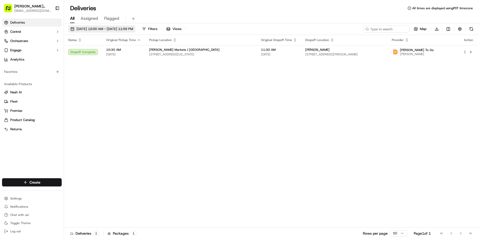
click at [105, 29] on span "[DATE] 12:00 AM - [DATE] 11:59 PM" at bounding box center [105, 29] width 57 height 5
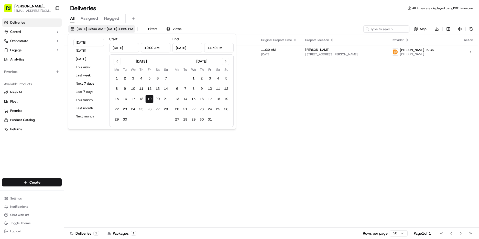
click at [105, 29] on span "[DATE] 12:00 AM - [DATE] 11:59 PM" at bounding box center [105, 29] width 57 height 5
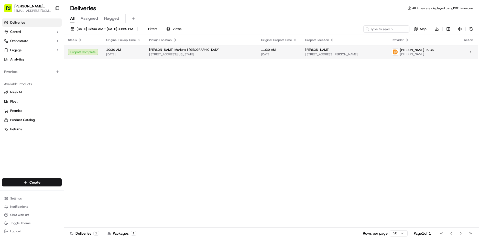
click at [174, 54] on span "[STREET_ADDRESS][US_STATE]" at bounding box center [201, 54] width 104 height 4
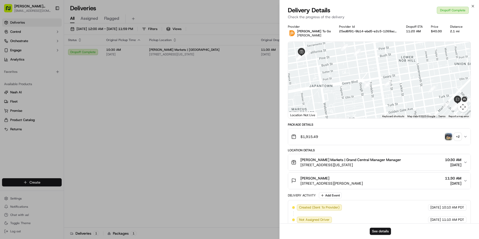
click at [449, 139] on img "button" at bounding box center [448, 136] width 7 height 7
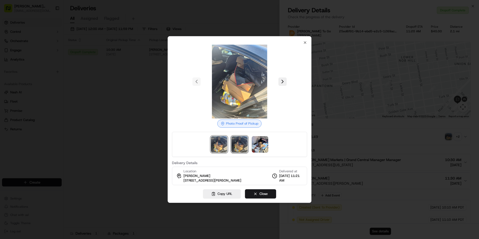
click at [239, 146] on img at bounding box center [240, 144] width 16 height 16
click at [257, 147] on img at bounding box center [260, 144] width 16 height 16
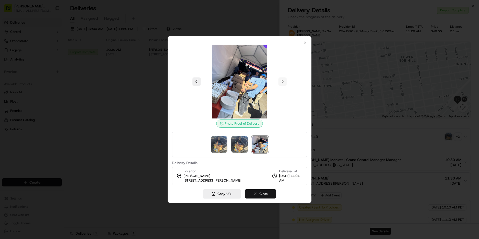
click at [269, 193] on button "Close" at bounding box center [260, 193] width 31 height 9
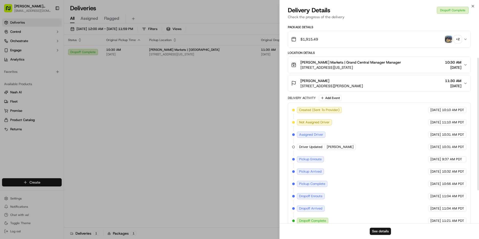
scroll to position [105, 0]
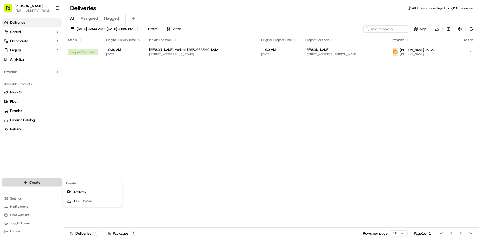
click at [35, 183] on html "[PERSON_NAME] Markets [EMAIL_ADDRESS][DOMAIN_NAME] Toggle Sidebar Deliveries Co…" at bounding box center [239, 119] width 479 height 239
click at [91, 192] on link "Delivery" at bounding box center [92, 191] width 57 height 9
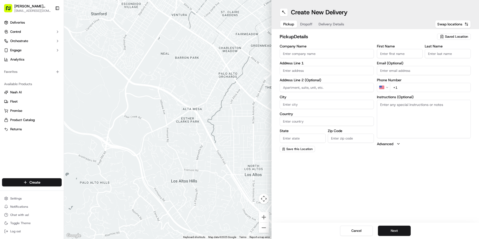
click at [385, 57] on input "First Name" at bounding box center [400, 53] width 46 height 9
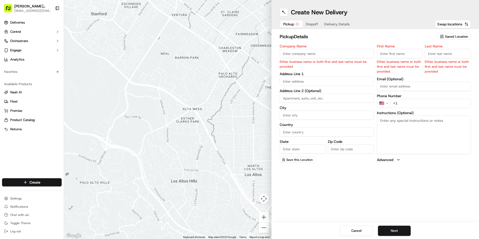
click at [453, 35] on span "Saved Location" at bounding box center [456, 36] width 23 height 5
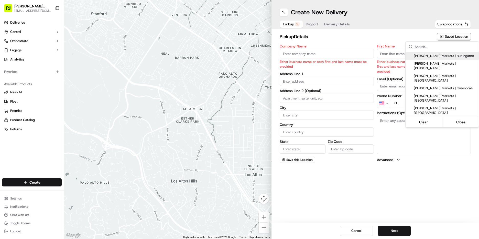
click at [452, 35] on html "[PERSON_NAME] Markets [EMAIL_ADDRESS][DOMAIN_NAME] Toggle Sidebar Deliveries Co…" at bounding box center [239, 119] width 479 height 239
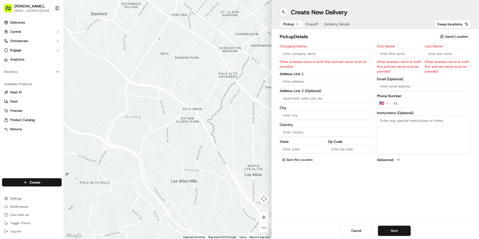
click at [452, 35] on span "Saved Location" at bounding box center [456, 36] width 23 height 5
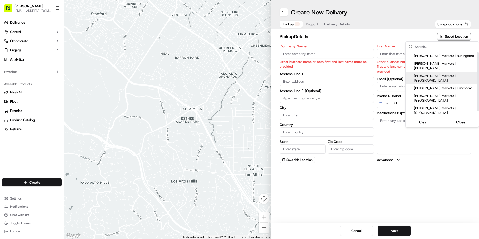
click at [446, 74] on div "[PERSON_NAME] Markets | [GEOGRAPHIC_DATA]" at bounding box center [442, 78] width 73 height 12
type input "[PERSON_NAME] Markets | [GEOGRAPHIC_DATA]"
type input "[STREET_ADDRESS][US_STATE]"
type input "[GEOGRAPHIC_DATA]"
type input "US"
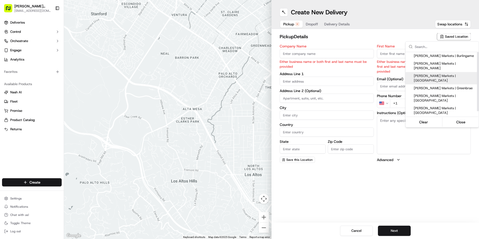
type input "CA"
type input "94115"
type input "Manager"
type input "[EMAIL_ADDRESS][DOMAIN_NAME]"
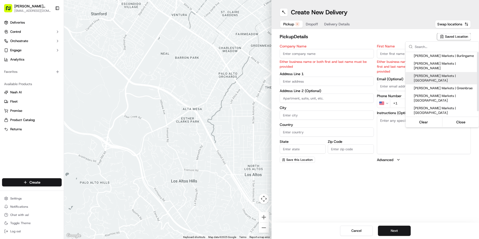
type input "[PHONE_NUMBER]"
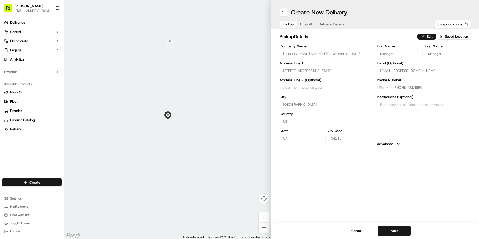
click at [431, 37] on html "[PERSON_NAME] Markets [EMAIL_ADDRESS][DOMAIN_NAME] Toggle Sidebar Deliveries Co…" at bounding box center [239, 119] width 479 height 239
click at [431, 37] on button "Edit" at bounding box center [427, 37] width 19 height 6
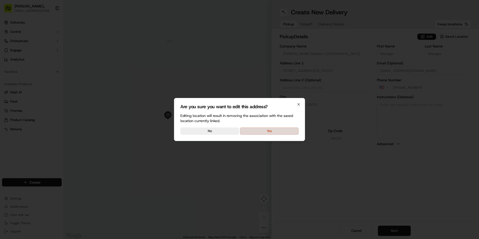
click at [278, 130] on button "Yes" at bounding box center [269, 130] width 59 height 7
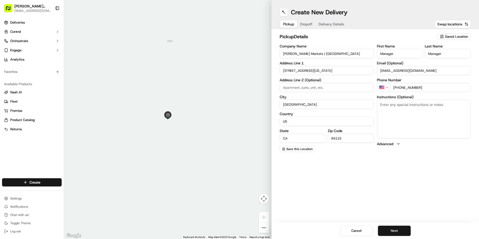
click at [435, 118] on textarea "Instructions (Optional)" at bounding box center [424, 119] width 94 height 38
type textarea "go to deli order # [PERSON_NAME]"
click at [399, 231] on button "Next" at bounding box center [394, 230] width 33 height 10
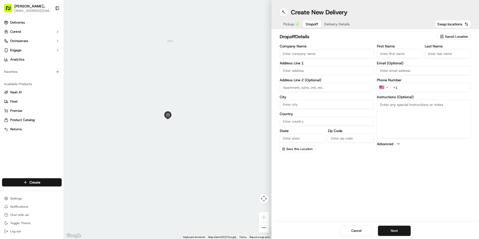
click at [402, 71] on input "Email (Optional)" at bounding box center [424, 70] width 94 height 9
click at [400, 56] on input "First Name" at bounding box center [400, 53] width 46 height 9
type input "[PERSON_NAME]"
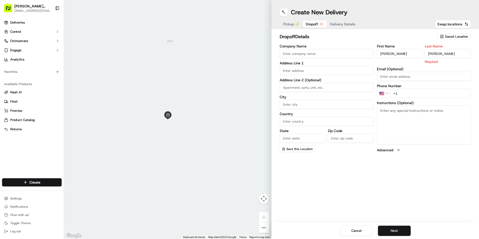
type input "[PERSON_NAME]"
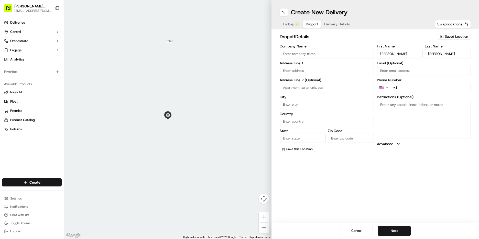
click at [406, 92] on input "+1" at bounding box center [430, 87] width 81 height 9
type input "[PHONE_NUMBER]"
click at [419, 116] on textarea "Instructions (Optional)" at bounding box center [424, 119] width 94 height 38
type textarea "leave at front door"
click at [307, 70] on input "text" at bounding box center [327, 70] width 94 height 9
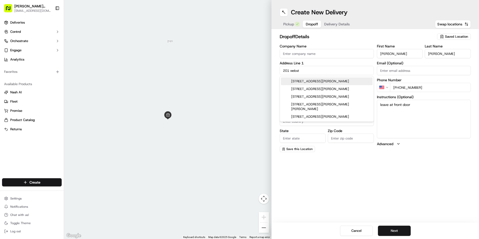
click at [306, 84] on div "[STREET_ADDRESS][PERSON_NAME]" at bounding box center [327, 81] width 92 height 8
type input "[STREET_ADDRESS][PERSON_NAME]"
type input "[GEOGRAPHIC_DATA]"
type input "CA"
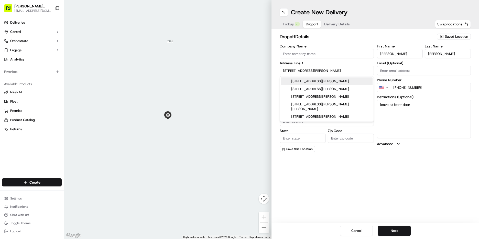
type input "94117"
type input "[STREET_ADDRESS][PERSON_NAME]"
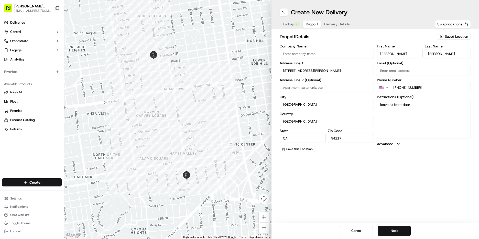
click at [401, 235] on button "Next" at bounding box center [394, 230] width 33 height 10
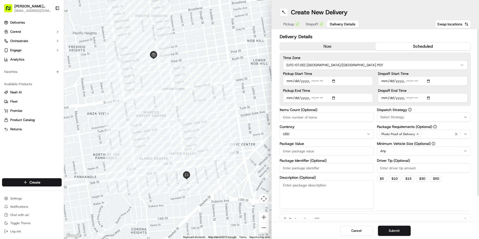
click at [390, 47] on button "scheduled" at bounding box center [424, 47] width 96 height 8
click at [287, 81] on input "Pickup Start Time" at bounding box center [328, 80] width 90 height 9
click at [312, 82] on input "Pickup Start Time" at bounding box center [328, 80] width 90 height 9
click at [312, 81] on input "Pickup Start Time" at bounding box center [328, 80] width 90 height 9
click at [311, 83] on input "Pickup Start Time" at bounding box center [328, 80] width 90 height 9
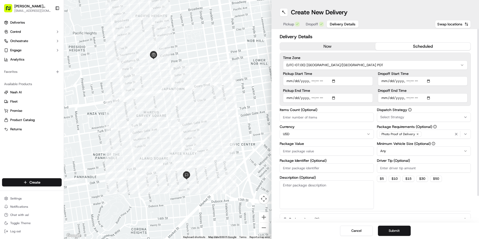
click at [312, 82] on input "Pickup Start Time" at bounding box center [328, 80] width 90 height 9
type input "[DATE]T14:30"
click at [288, 98] on input "Pickup End Time" at bounding box center [328, 97] width 90 height 9
click at [312, 99] on input "Pickup End Time" at bounding box center [328, 97] width 90 height 9
type input "[DATE]T15:00"
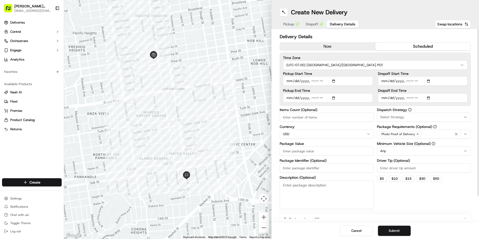
click at [382, 81] on input "Dropoff Start Time" at bounding box center [423, 80] width 90 height 9
click at [407, 81] on input "Dropoff Start Time" at bounding box center [423, 80] width 90 height 9
type input "[DATE]T15:00"
click at [383, 97] on input "Dropoff End Time" at bounding box center [423, 97] width 90 height 9
click at [406, 97] on input "Dropoff End Time" at bounding box center [423, 97] width 90 height 9
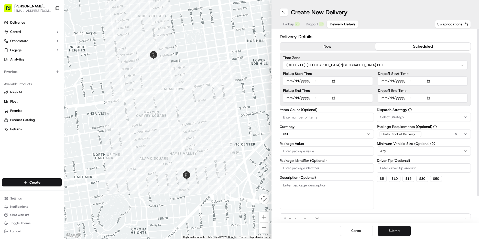
type input "[DATE]T15:30"
click at [410, 120] on button "Select Strategy" at bounding box center [424, 116] width 94 height 9
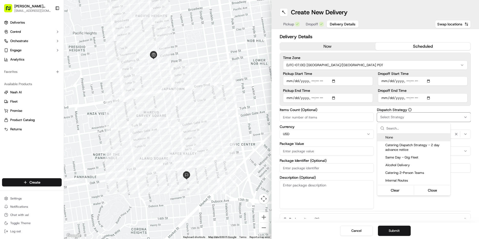
click at [410, 113] on html "[PERSON_NAME] Markets [EMAIL_ADDRESS][DOMAIN_NAME] Toggle Sidebar Deliveries Co…" at bounding box center [239, 119] width 479 height 239
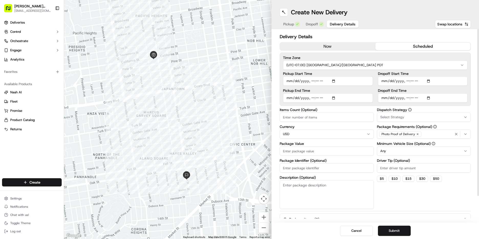
click at [419, 117] on div "Select Strategy" at bounding box center [425, 117] width 92 height 5
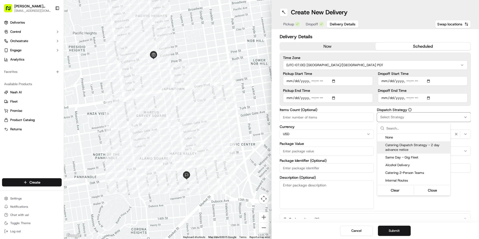
click at [424, 148] on span "Catering Dispatch Strategy - 2 day advance notice" at bounding box center [417, 147] width 63 height 9
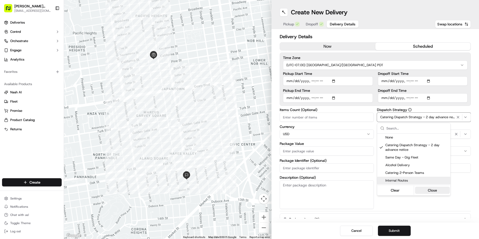
click at [439, 191] on button "Close" at bounding box center [432, 189] width 35 height 7
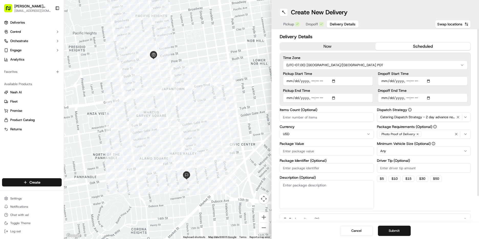
click at [414, 151] on html "[PERSON_NAME] Markets [EMAIL_ADDRESS][DOMAIN_NAME] Toggle Sidebar Deliveries Co…" at bounding box center [239, 119] width 479 height 239
click at [358, 205] on html "[PERSON_NAME] Markets [EMAIL_ADDRESS][DOMAIN_NAME] Toggle Sidebar Deliveries Co…" at bounding box center [239, 119] width 479 height 239
click at [406, 166] on input "Driver Tip (Optional)" at bounding box center [424, 167] width 94 height 9
click at [289, 150] on input "Package Value" at bounding box center [327, 150] width 94 height 9
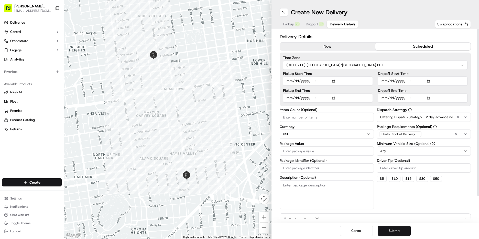
click at [295, 152] on input "Package Value" at bounding box center [327, 150] width 94 height 9
type input "160"
click at [405, 232] on button "Submit" at bounding box center [394, 230] width 33 height 10
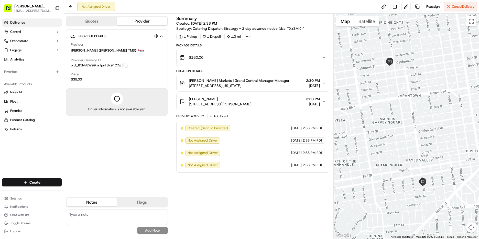
click at [18, 20] on link "Deliveries" at bounding box center [32, 22] width 60 height 8
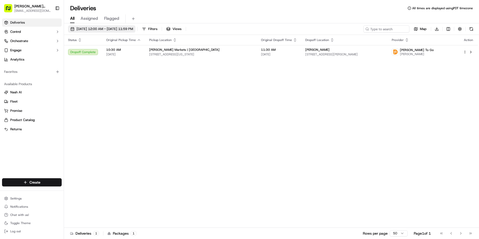
click at [94, 30] on span "[DATE] 12:00 AM - [DATE] 11:59 PM" at bounding box center [105, 29] width 57 height 5
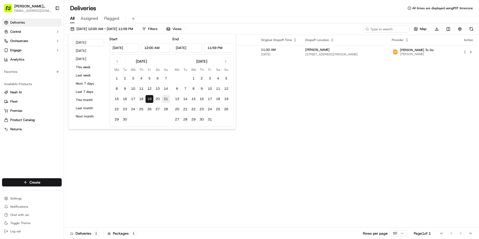
click at [166, 99] on button "21" at bounding box center [166, 99] width 8 height 8
type input "[DATE]"
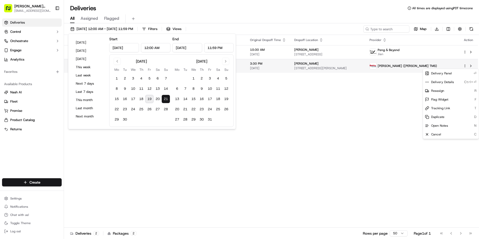
click at [465, 67] on html "[PERSON_NAME] Markets [EMAIL_ADDRESS][DOMAIN_NAME] Toggle Sidebar Deliveries Co…" at bounding box center [239, 119] width 479 height 239
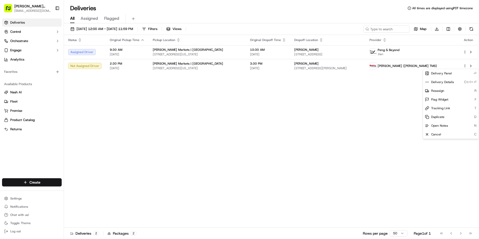
drag, startPoint x: 449, startPoint y: 135, endPoint x: 447, endPoint y: 140, distance: 5.9
click at [447, 140] on html "[PERSON_NAME] Markets [EMAIL_ADDRESS][DOMAIN_NAME] Toggle Sidebar Deliveries Co…" at bounding box center [239, 119] width 479 height 239
click at [439, 134] on span "Cancel" at bounding box center [437, 134] width 10 height 4
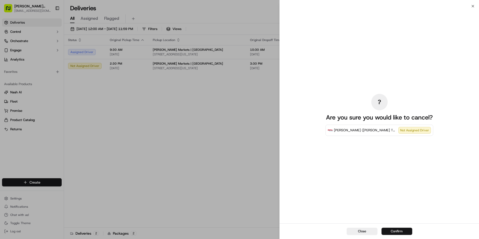
click at [402, 232] on button "Confirm" at bounding box center [397, 230] width 31 height 7
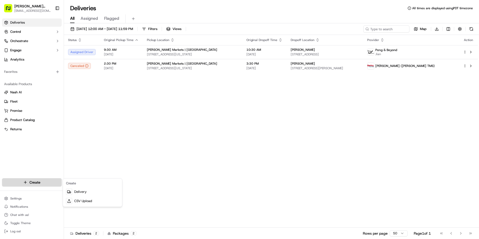
click at [19, 183] on html "[PERSON_NAME] Markets [EMAIL_ADDRESS][DOMAIN_NAME] Toggle Sidebar Deliveries Co…" at bounding box center [239, 119] width 479 height 239
click at [90, 192] on link "Delivery" at bounding box center [92, 191] width 57 height 9
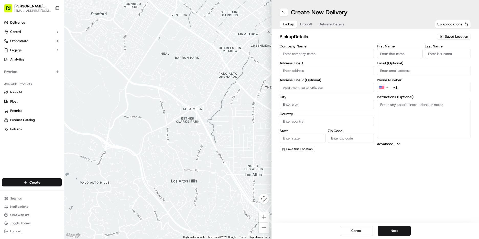
click at [456, 37] on span "Saved Location" at bounding box center [456, 36] width 23 height 5
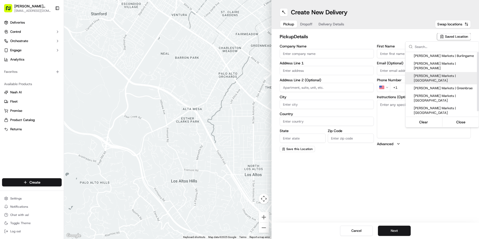
click at [453, 74] on span "[PERSON_NAME] Markets | [GEOGRAPHIC_DATA]" at bounding box center [445, 78] width 63 height 9
type input "[PERSON_NAME] Markets | [GEOGRAPHIC_DATA]"
type input "[STREET_ADDRESS][US_STATE]"
type input "[GEOGRAPHIC_DATA]"
type input "US"
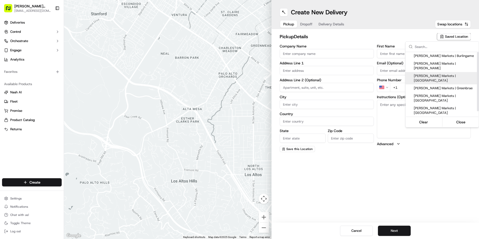
type input "CA"
type input "94115"
type input "Manager"
type input "[EMAIL_ADDRESS][DOMAIN_NAME]"
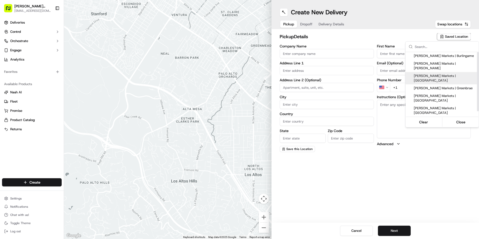
type input "[PHONE_NUMBER]"
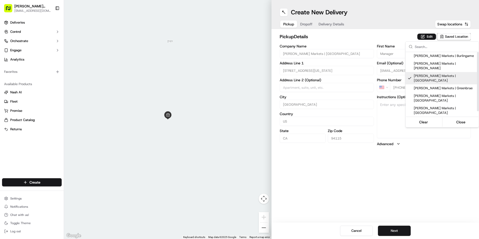
click at [433, 35] on html "[PERSON_NAME] Markets [EMAIL_ADDRESS][DOMAIN_NAME] Toggle Sidebar Deliveries Co…" at bounding box center [239, 119] width 479 height 239
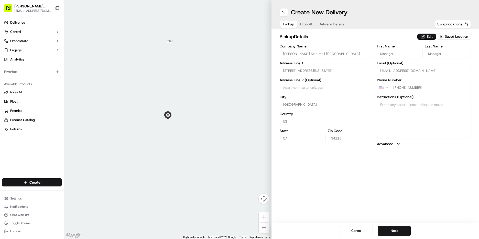
click at [430, 35] on button "Edit" at bounding box center [427, 37] width 19 height 6
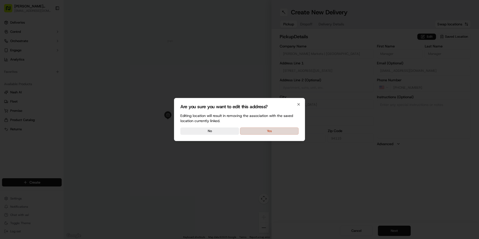
click at [254, 132] on button "Yes" at bounding box center [269, 130] width 59 height 7
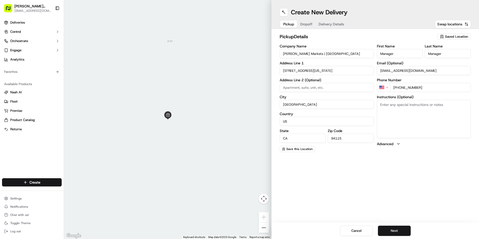
click at [402, 117] on textarea "Instructions (Optional)" at bounding box center [424, 119] width 94 height 38
type textarea "go to deli order #607 [PERSON_NAME]"
click at [396, 232] on button "Next" at bounding box center [394, 230] width 33 height 10
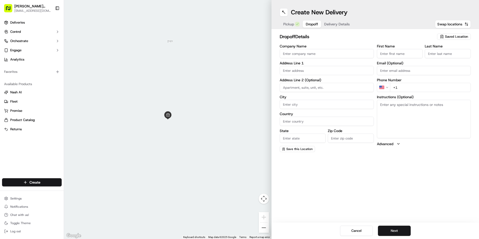
click at [388, 55] on input "First Name" at bounding box center [400, 53] width 46 height 9
type input "[PERSON_NAME]"
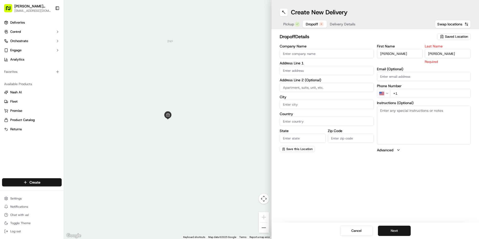
type input "[PERSON_NAME]"
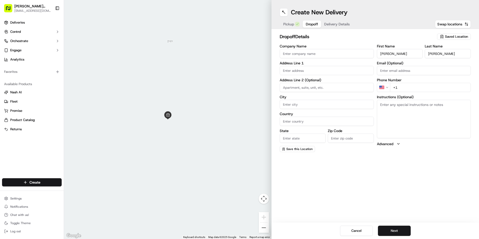
click at [413, 86] on input "+1" at bounding box center [430, 87] width 81 height 9
type input "[PHONE_NUMBER]"
click at [442, 105] on textarea "Instructions (Optional)" at bounding box center [424, 119] width 94 height 38
type textarea "call when arrive"
click at [305, 68] on input "text" at bounding box center [327, 70] width 94 height 9
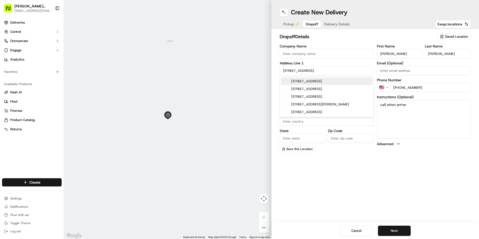
click at [328, 82] on div "[STREET_ADDRESS]" at bounding box center [327, 81] width 92 height 8
type input "[STREET_ADDRESS]"
type input "[GEOGRAPHIC_DATA]"
type input "CA"
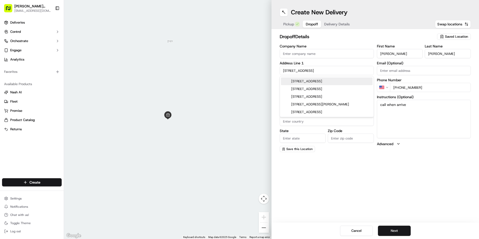
type input "94115"
type input "[STREET_ADDRESS]"
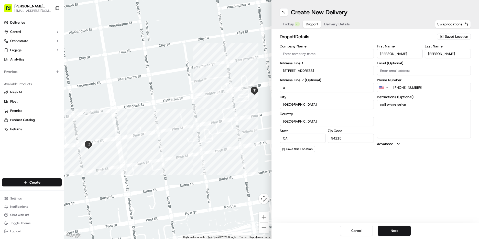
type input "a"
click at [421, 114] on textarea "call when arrive" at bounding box center [424, 119] width 94 height 38
click at [391, 234] on button "Next" at bounding box center [394, 230] width 33 height 10
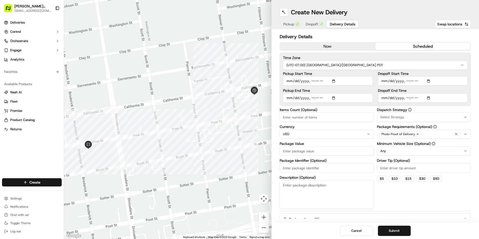
click at [396, 45] on button "scheduled" at bounding box center [424, 47] width 96 height 8
click at [291, 83] on input "Pickup Start Time" at bounding box center [328, 80] width 90 height 9
click at [311, 82] on input "Pickup Start Time" at bounding box center [328, 80] width 90 height 9
type input "[DATE]T17:15"
click at [291, 97] on input "Pickup End Time" at bounding box center [328, 97] width 90 height 9
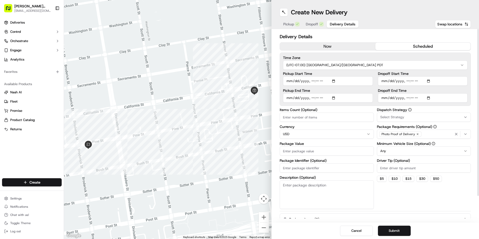
click at [311, 98] on input "Pickup End Time" at bounding box center [328, 97] width 90 height 9
type input "[DATE]T17:45"
click at [406, 81] on input "Dropoff Start Time" at bounding box center [423, 80] width 90 height 9
type input "[DATE]T17:30"
click at [383, 99] on input "Dropoff End Time" at bounding box center [423, 97] width 90 height 9
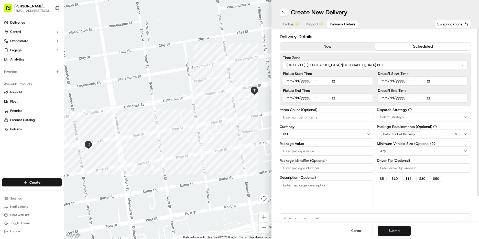
click at [407, 98] on input "Dropoff End Time" at bounding box center [423, 97] width 90 height 9
type input "[DATE]T18:00"
click at [407, 117] on div "Select Strategy" at bounding box center [425, 117] width 92 height 5
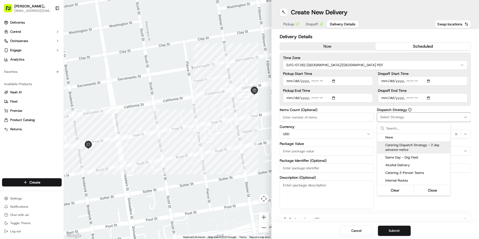
click at [408, 151] on span "Catering Dispatch Strategy - 2 day advance notice" at bounding box center [417, 147] width 63 height 9
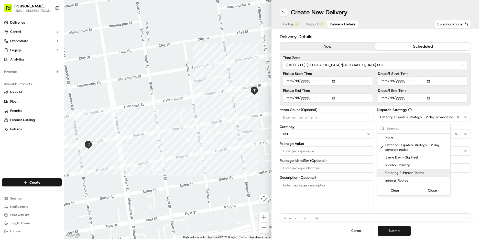
click at [457, 182] on html "[PERSON_NAME] Markets [EMAIL_ADDRESS][DOMAIN_NAME] Toggle Sidebar Deliveries Co…" at bounding box center [239, 119] width 479 height 239
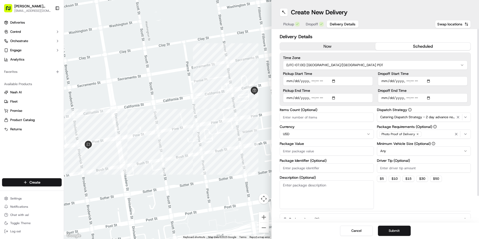
click at [391, 150] on html "[PERSON_NAME] Markets [EMAIL_ADDRESS][DOMAIN_NAME] Toggle Sidebar Deliveries Co…" at bounding box center [239, 119] width 479 height 239
click at [403, 168] on input "Driver Tip (Optional)" at bounding box center [424, 167] width 94 height 9
type input "26.50"
click at [306, 152] on input "Package Value" at bounding box center [327, 150] width 94 height 9
type input "225"
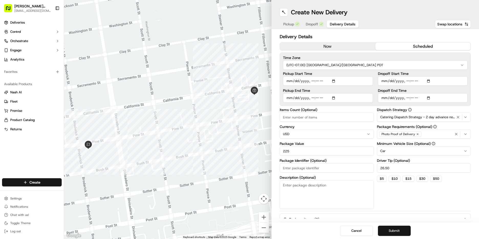
click at [402, 231] on button "Submit" at bounding box center [394, 230] width 33 height 10
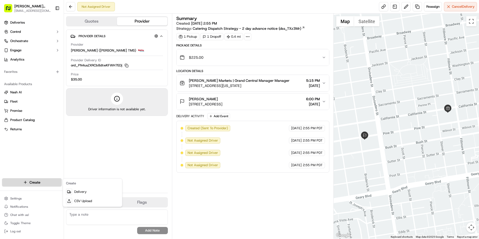
click at [27, 182] on html "[PERSON_NAME] Markets [EMAIL_ADDRESS][DOMAIN_NAME] Toggle Sidebar Deliveries Co…" at bounding box center [239, 119] width 479 height 239
click at [82, 193] on link "Delivery" at bounding box center [92, 191] width 57 height 9
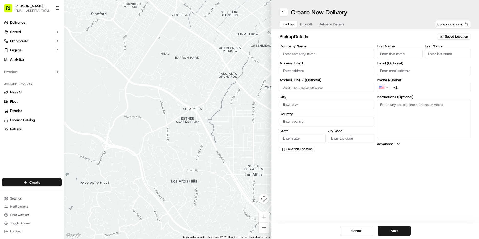
click at [443, 37] on icon "button" at bounding box center [442, 37] width 4 height 4
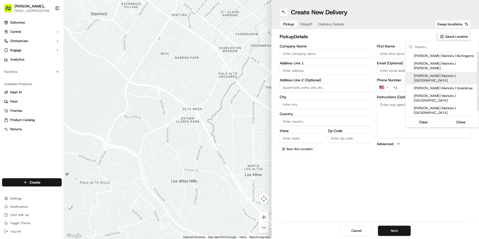
click at [431, 74] on span "[PERSON_NAME] Markets | [GEOGRAPHIC_DATA]" at bounding box center [445, 78] width 63 height 9
type input "[PERSON_NAME] Markets | [GEOGRAPHIC_DATA]"
type input "[STREET_ADDRESS][US_STATE]"
type input "[GEOGRAPHIC_DATA]"
type input "US"
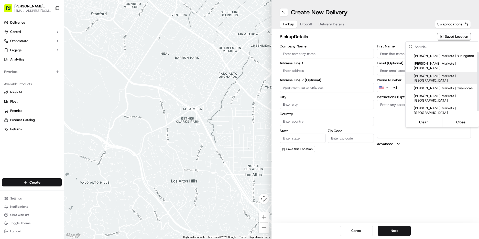
type input "CA"
type input "94115"
type input "Manager"
type input "[EMAIL_ADDRESS][DOMAIN_NAME]"
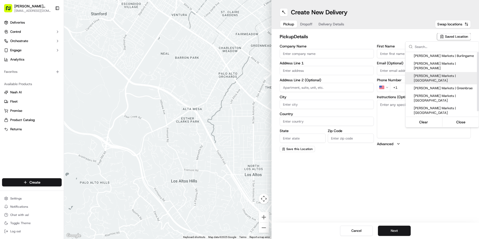
type input "[PHONE_NUMBER]"
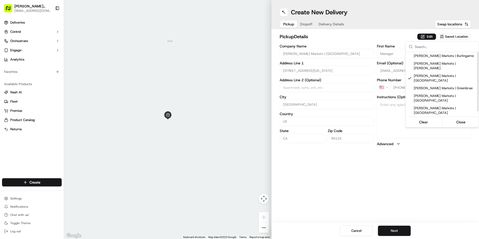
click at [426, 187] on html "[PERSON_NAME] Markets [EMAIL_ADDRESS][DOMAIN_NAME] Toggle Sidebar Deliveries Co…" at bounding box center [239, 119] width 479 height 239
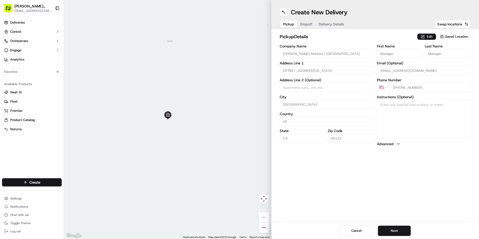
click at [429, 35] on button "Edit" at bounding box center [427, 37] width 19 height 6
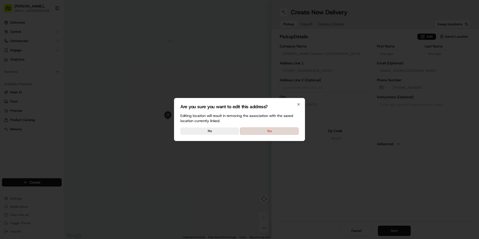
click at [260, 130] on button "Yes" at bounding box center [269, 130] width 59 height 7
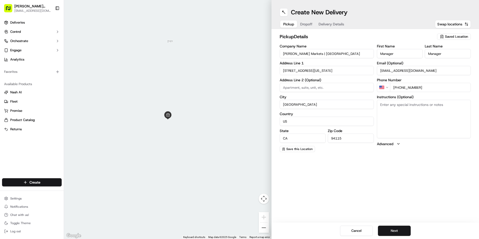
click at [390, 120] on textarea "Instructions (Optional)" at bounding box center [424, 119] width 94 height 38
type textarea "go to deli order #573 [PERSON_NAME]"
click at [388, 227] on button "Next" at bounding box center [394, 230] width 33 height 10
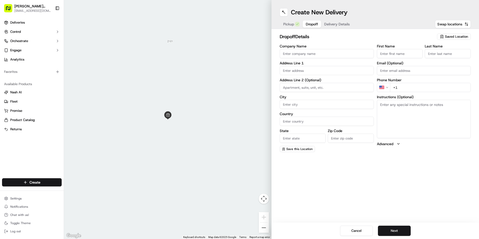
click at [398, 56] on input "First Name" at bounding box center [400, 53] width 46 height 9
type input "[PERSON_NAME]"
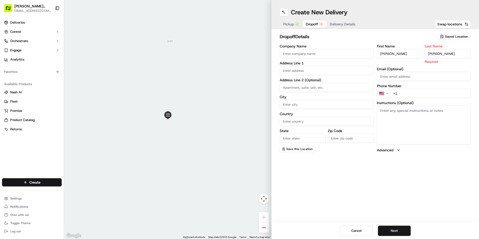
type input "[PERSON_NAME]"
click at [403, 126] on textarea "Instructions (Optional)" at bounding box center [424, 125] width 94 height 38
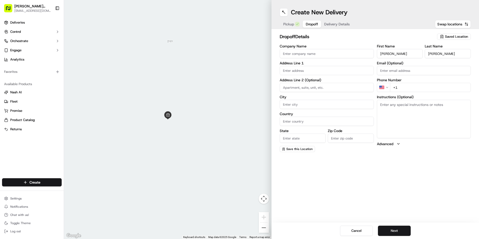
click at [418, 87] on input "+1" at bounding box center [430, 87] width 81 height 9
type input "[PHONE_NUMBER]"
click at [307, 71] on input "text" at bounding box center [327, 70] width 94 height 9
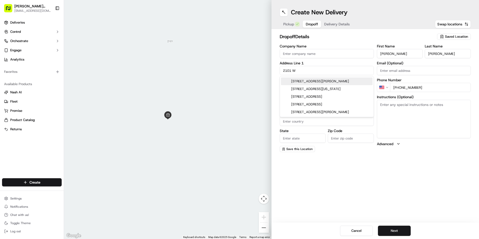
click at [336, 83] on div "[STREET_ADDRESS][PERSON_NAME]" at bounding box center [327, 81] width 92 height 8
type input "[STREET_ADDRESS][PERSON_NAME]"
type input "[GEOGRAPHIC_DATA]"
type input "CA"
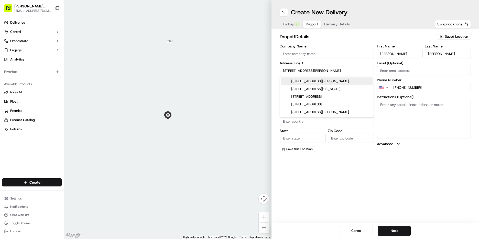
type input "94612"
type input "[STREET_ADDRESS][PERSON_NAME]"
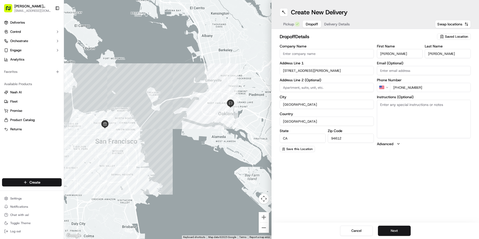
click at [398, 112] on textarea "Instructions (Optional)" at bounding box center [424, 119] width 94 height 38
type textarea "call when arrive"
click at [395, 228] on button "Next" at bounding box center [394, 230] width 33 height 10
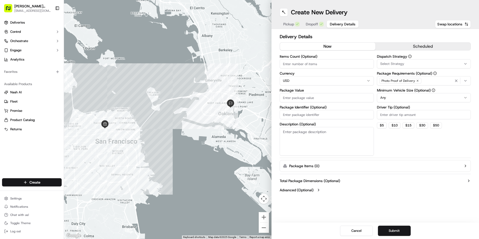
click at [403, 47] on button "scheduled" at bounding box center [424, 47] width 96 height 8
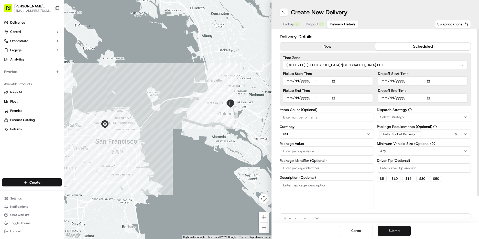
click at [290, 81] on input "Pickup Start Time" at bounding box center [328, 80] width 90 height 9
click at [315, 81] on input "Pickup Start Time" at bounding box center [328, 80] width 90 height 9
type input "20025-09-25T14:30"
click at [288, 98] on input "Pickup End Time" at bounding box center [328, 97] width 90 height 9
click at [312, 99] on input "Pickup End Time" at bounding box center [328, 97] width 90 height 9
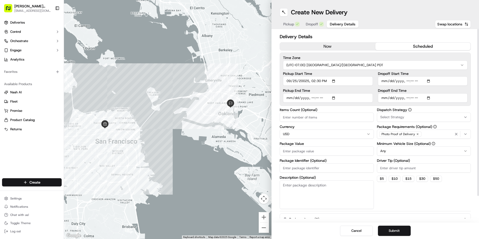
type input "[DATE]T15:00"
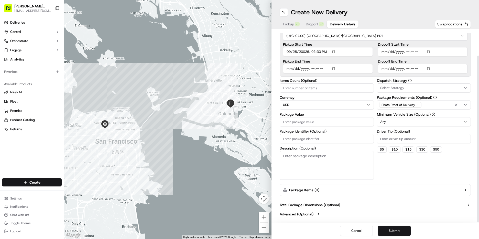
scroll to position [29, 0]
click at [320, 52] on input "Pickup Start Time" at bounding box center [328, 51] width 90 height 9
type input "20025-09-25T14:45"
click at [318, 68] on input "Pickup End Time" at bounding box center [328, 68] width 90 height 9
type input "[DATE]T15:15"
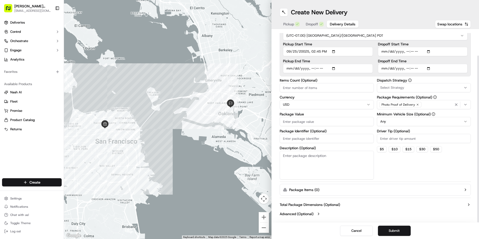
click at [384, 50] on input "Dropoff Start Time" at bounding box center [423, 51] width 90 height 9
click at [407, 51] on input "Dropoff Start Time" at bounding box center [423, 51] width 90 height 9
type input "[DATE]T15:30"
click at [384, 68] on input "Dropoff End Time" at bounding box center [423, 68] width 90 height 9
click at [407, 67] on input "Dropoff End Time" at bounding box center [423, 68] width 90 height 9
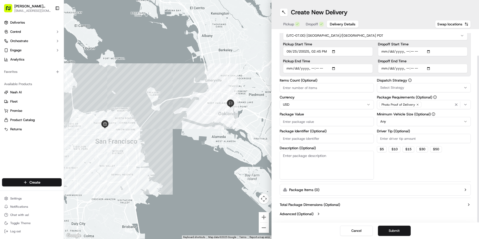
type input "[DATE]T16:00"
click at [418, 79] on label "Dispatch Strategy" at bounding box center [424, 80] width 94 height 4
click at [413, 91] on button "Select Strategy" at bounding box center [424, 87] width 94 height 9
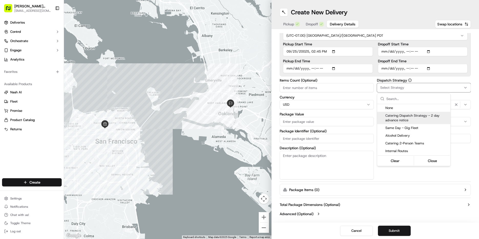
click at [410, 119] on span "Catering Dispatch Strategy - 2 day advance notice" at bounding box center [417, 117] width 63 height 9
click at [446, 179] on html "[PERSON_NAME] Markets [EMAIL_ADDRESS][DOMAIN_NAME] Toggle Sidebar Deliveries Co…" at bounding box center [239, 119] width 479 height 239
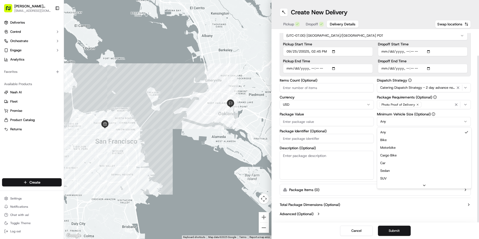
click at [404, 120] on html "[PERSON_NAME] Markets [EMAIL_ADDRESS][DOMAIN_NAME] Toggle Sidebar Deliveries Co…" at bounding box center [239, 119] width 479 height 239
drag, startPoint x: 395, startPoint y: 172, endPoint x: 395, endPoint y: 177, distance: 4.6
click at [395, 141] on input "Driver Tip (Optional)" at bounding box center [424, 138] width 94 height 9
type input "30"
click at [289, 119] on input "Package Value" at bounding box center [327, 121] width 94 height 9
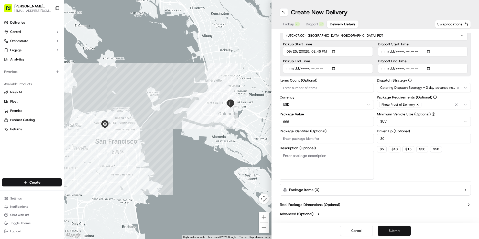
type input "665"
click at [398, 233] on button "Submit" at bounding box center [394, 230] width 33 height 10
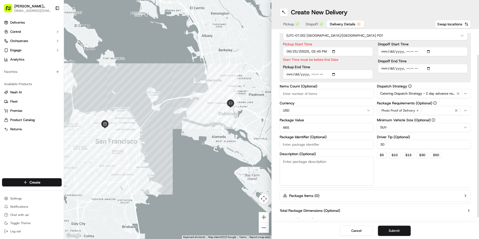
click at [305, 53] on input "Pickup Start Time" at bounding box center [328, 51] width 90 height 9
type input "[DATE]T14:45"
click at [393, 231] on button "Submit" at bounding box center [394, 230] width 33 height 10
